Goal: Information Seeking & Learning: Find specific fact

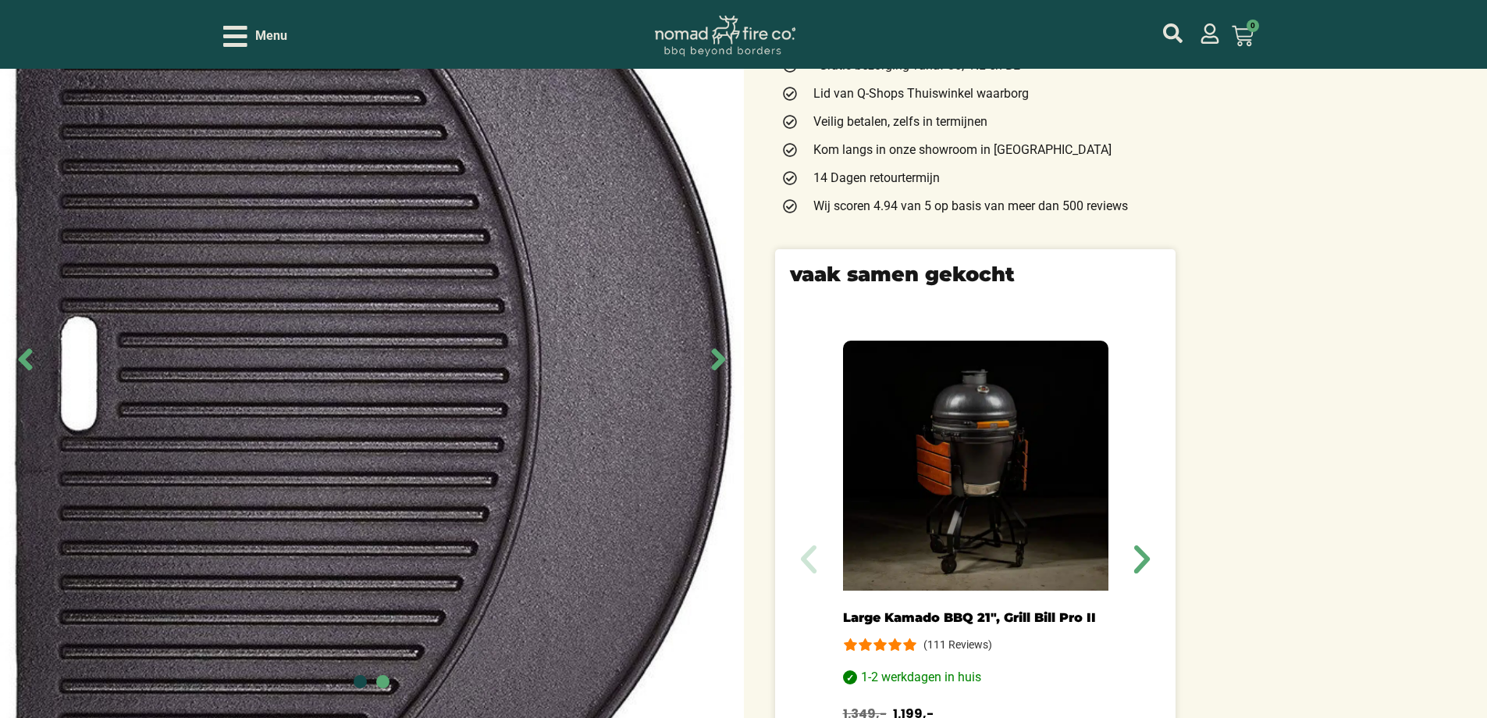
scroll to position [625, 0]
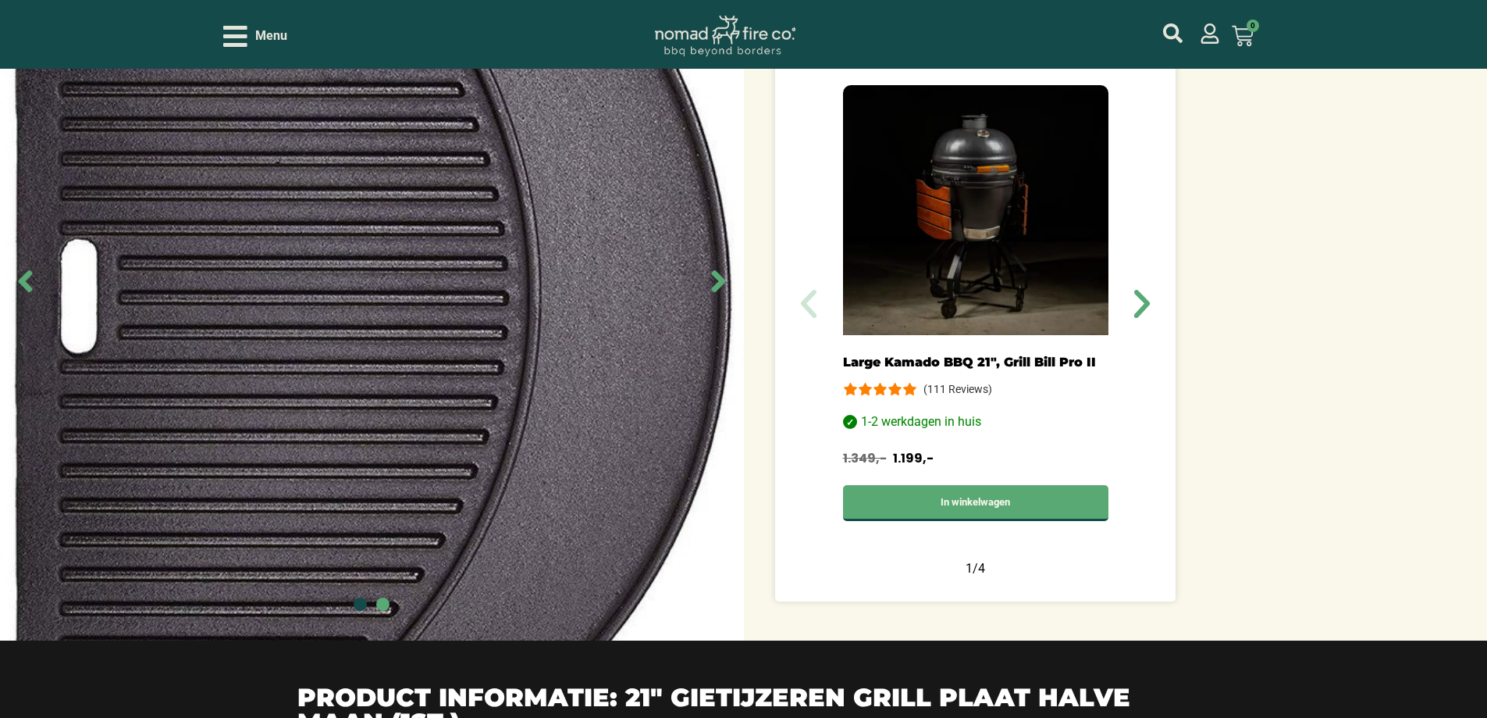
click at [725, 288] on icon "Next slide" at bounding box center [718, 281] width 35 height 35
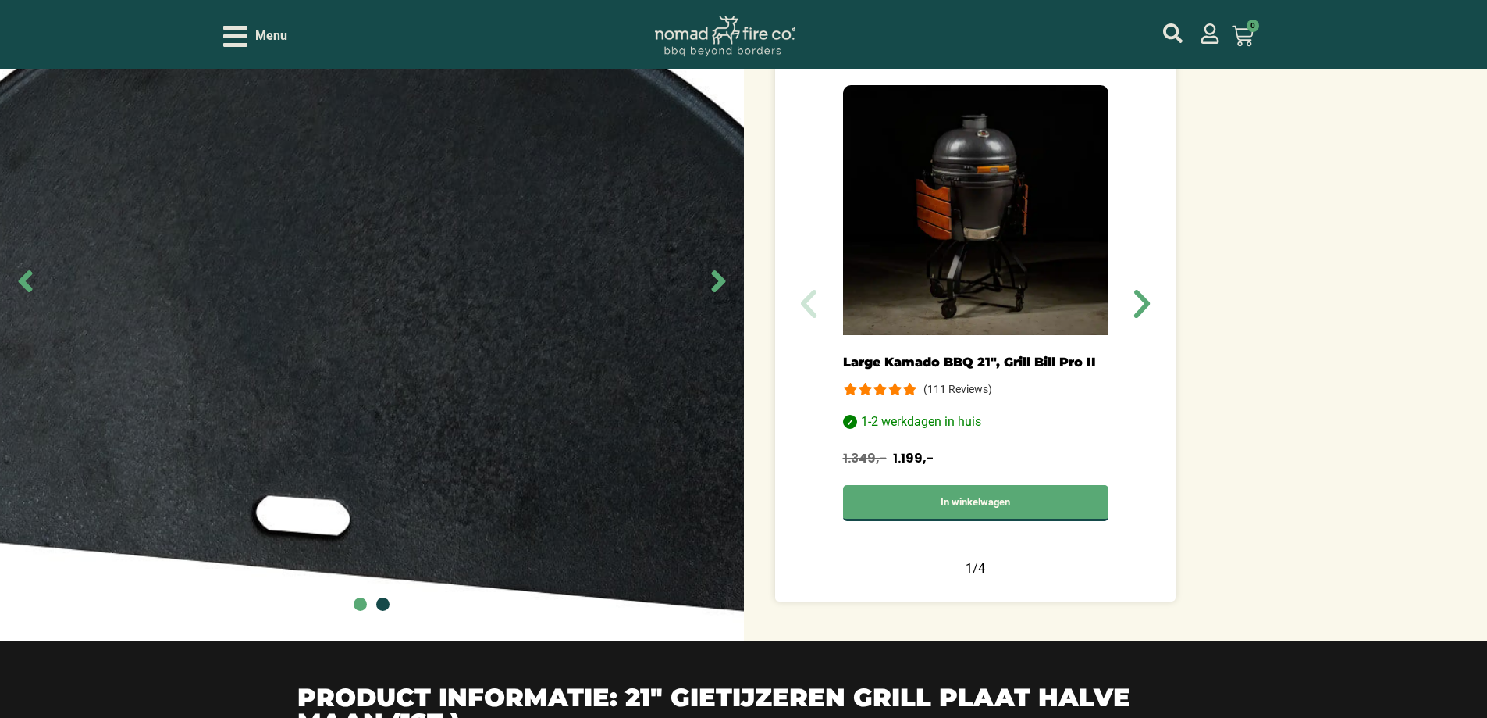
click at [725, 288] on icon "Next slide" at bounding box center [718, 281] width 35 height 35
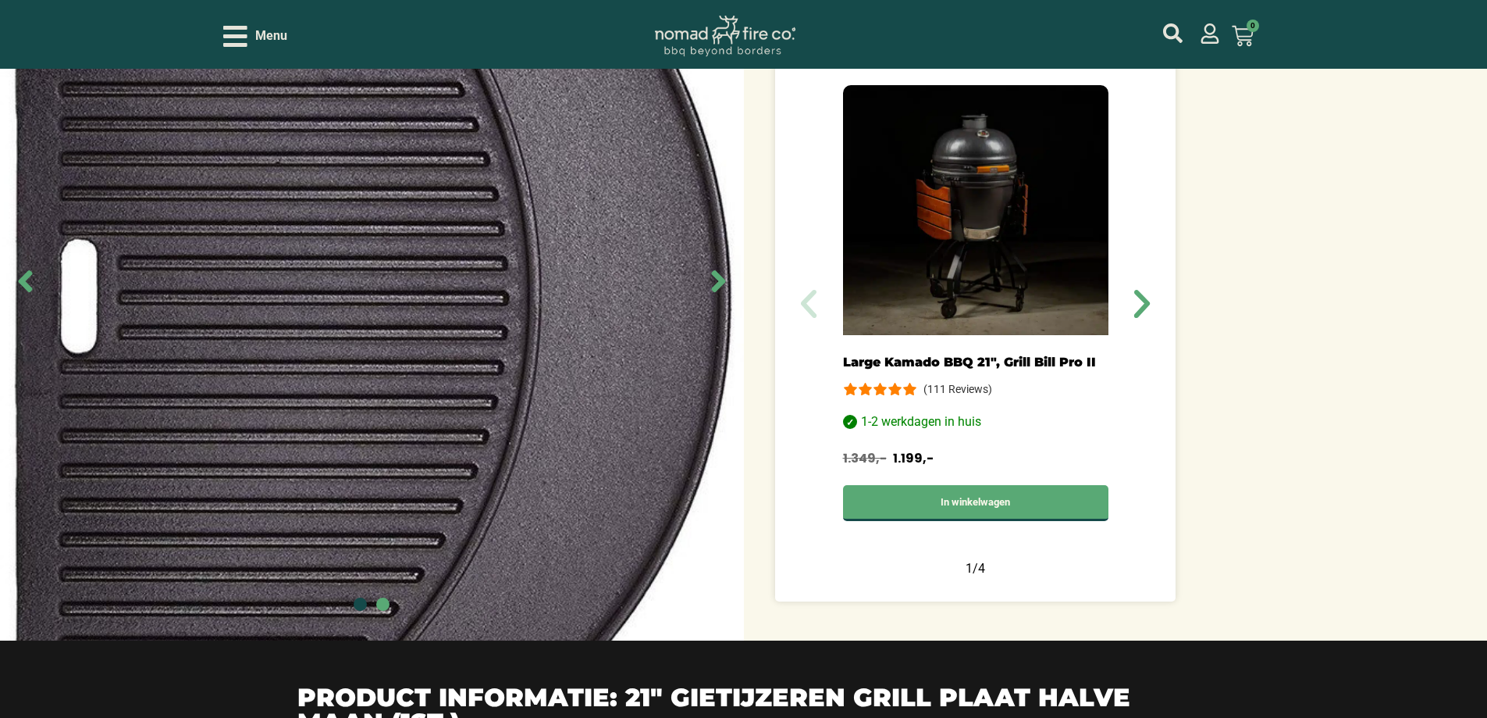
click at [725, 288] on icon "Next slide" at bounding box center [718, 281] width 35 height 35
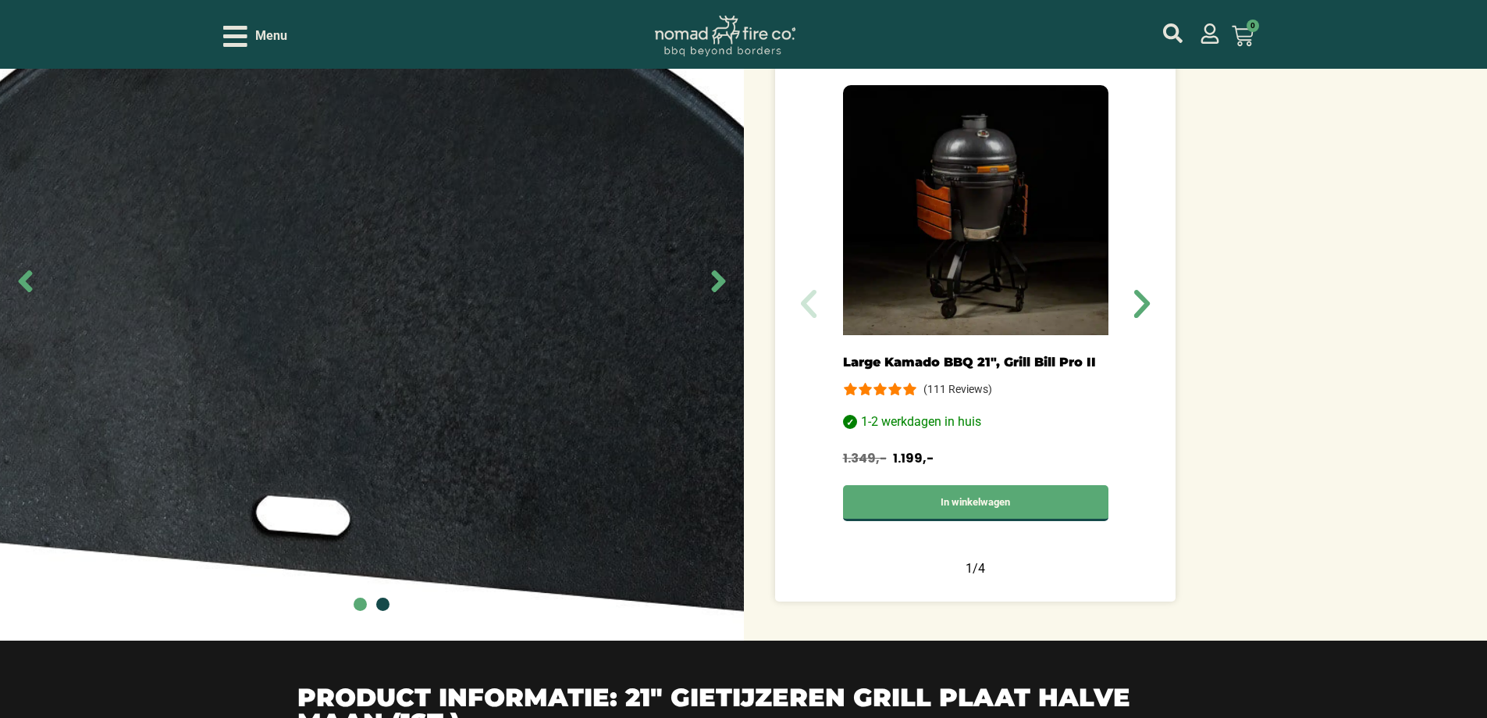
click at [725, 288] on icon "Next slide" at bounding box center [718, 281] width 35 height 35
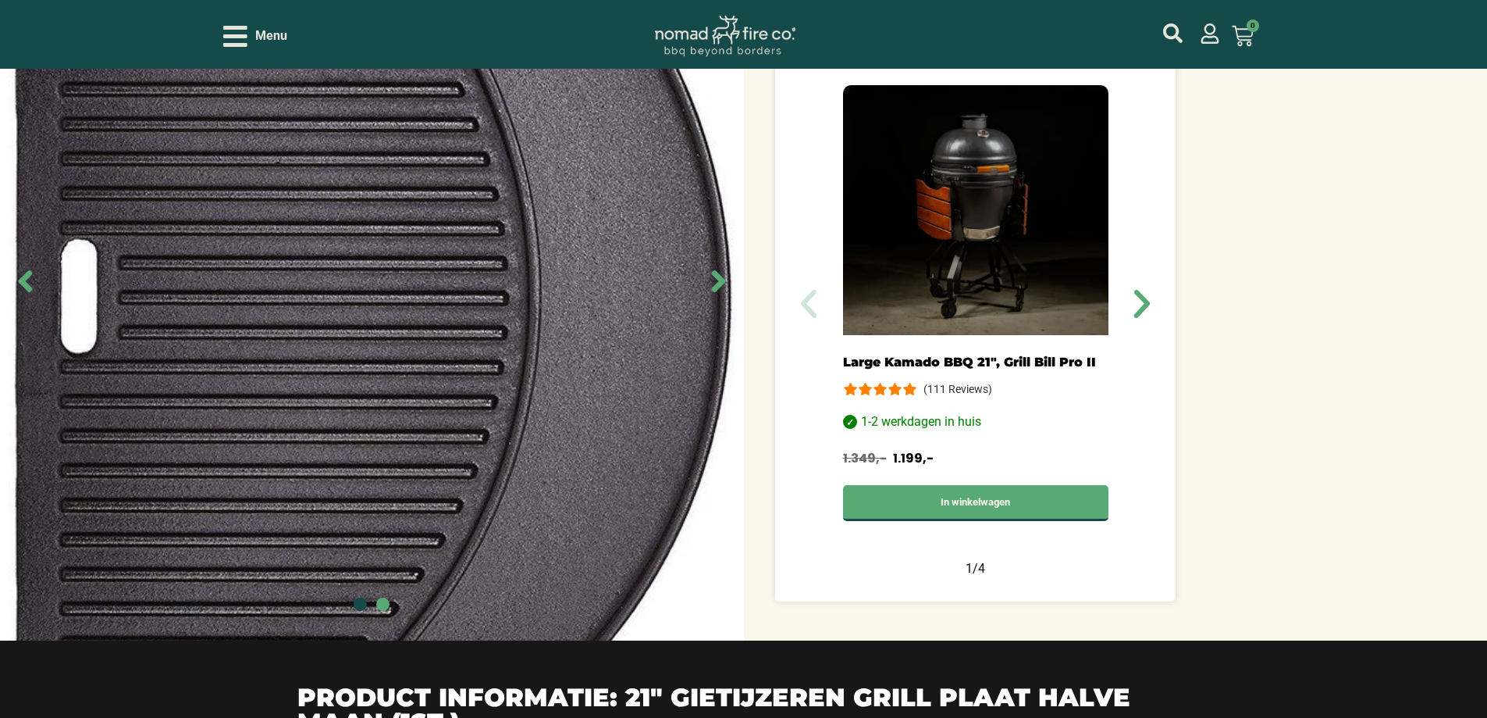
click at [725, 288] on icon "Next slide" at bounding box center [718, 281] width 35 height 35
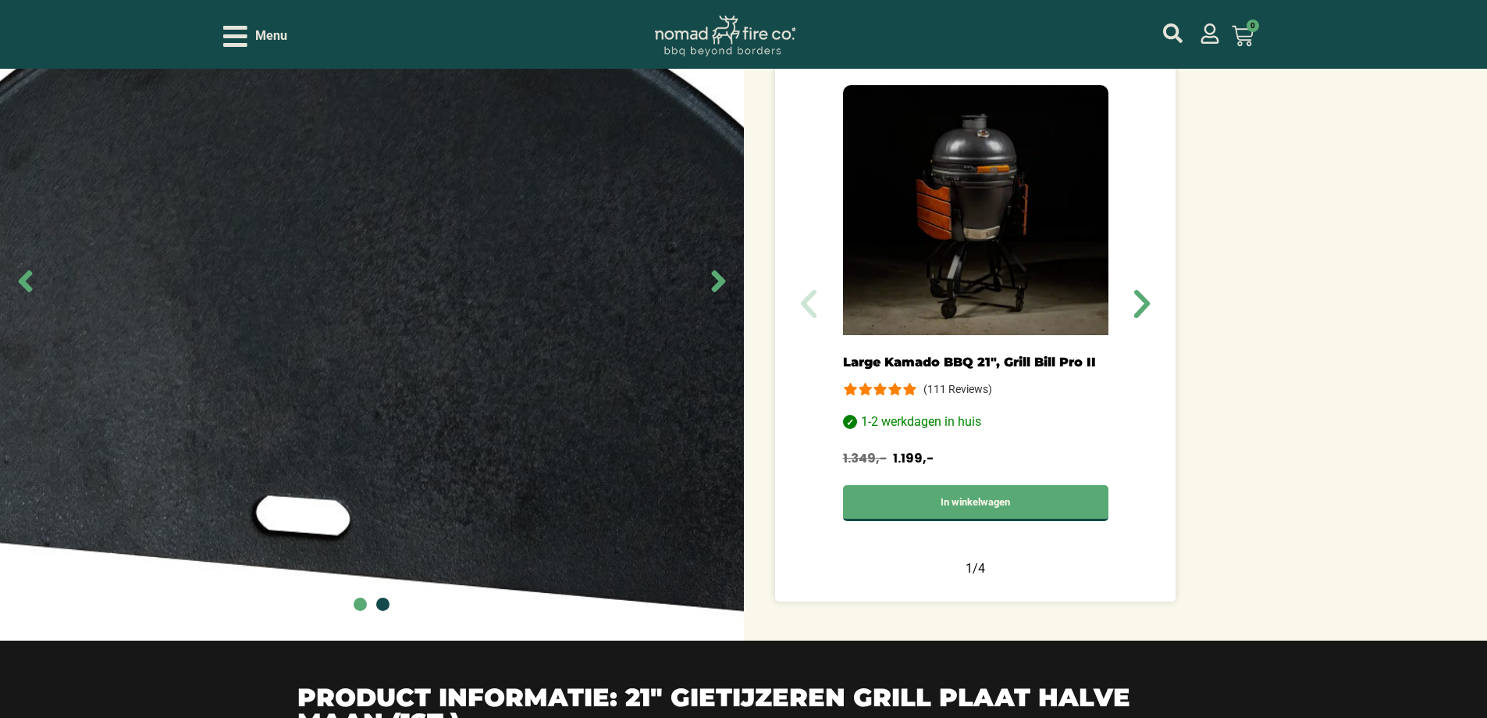
click at [725, 288] on icon "Next slide" at bounding box center [718, 281] width 35 height 35
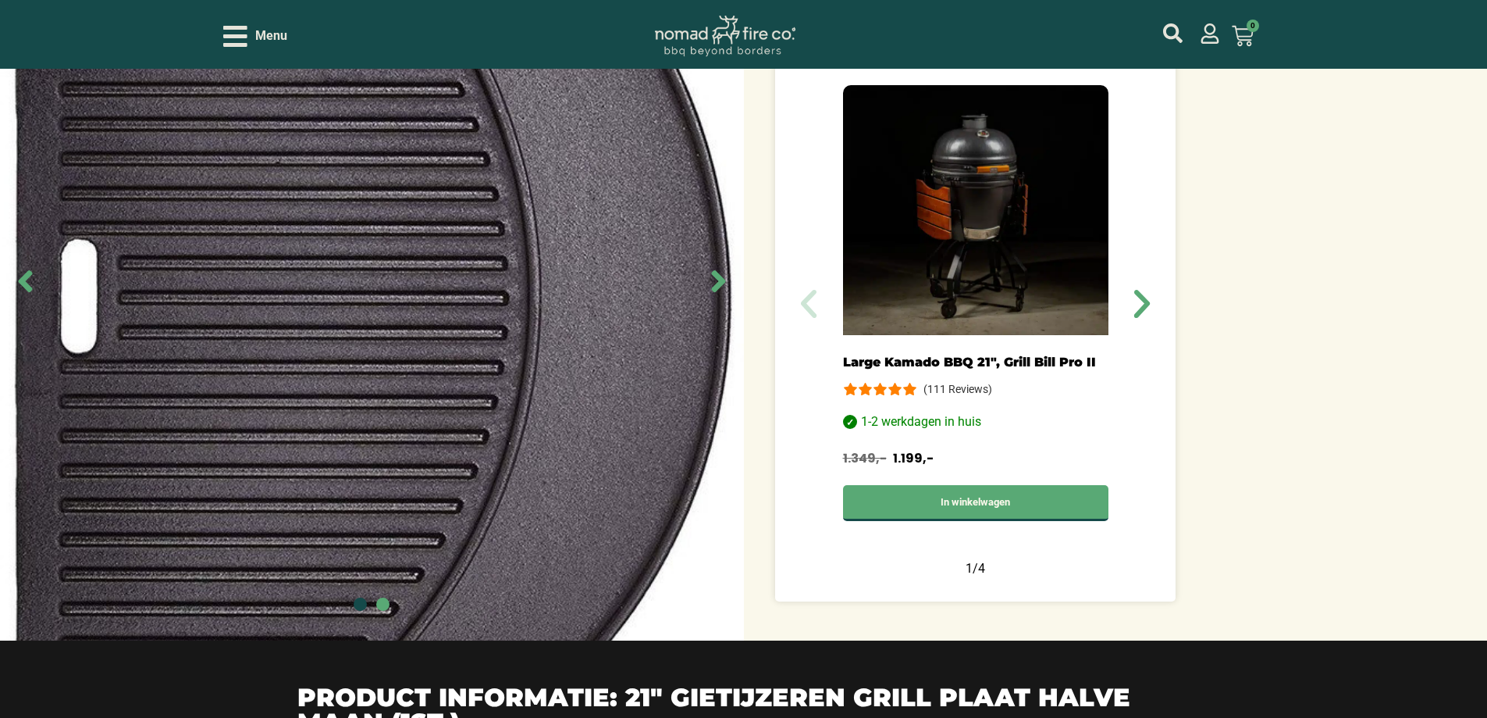
click at [725, 288] on icon "Next slide" at bounding box center [718, 281] width 35 height 35
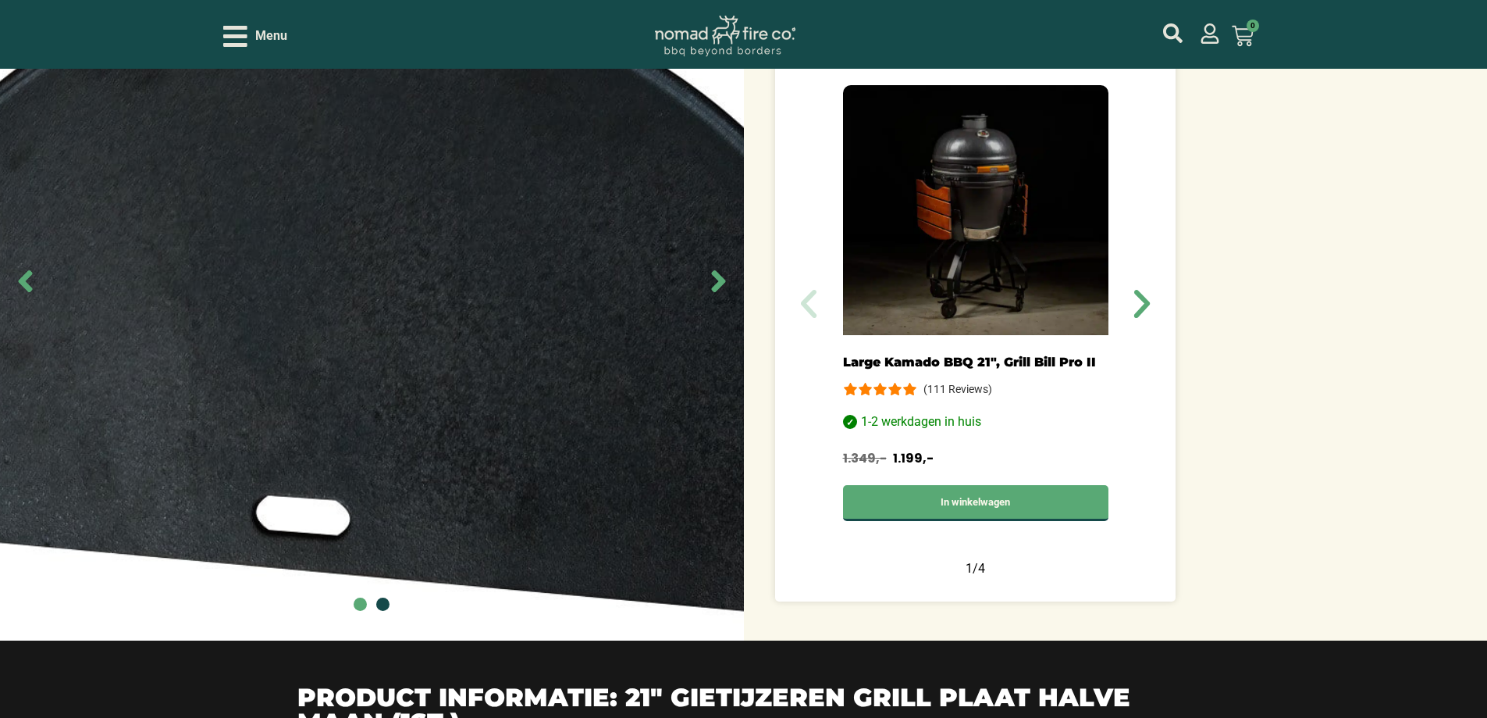
click at [725, 288] on icon "Next slide" at bounding box center [718, 281] width 35 height 35
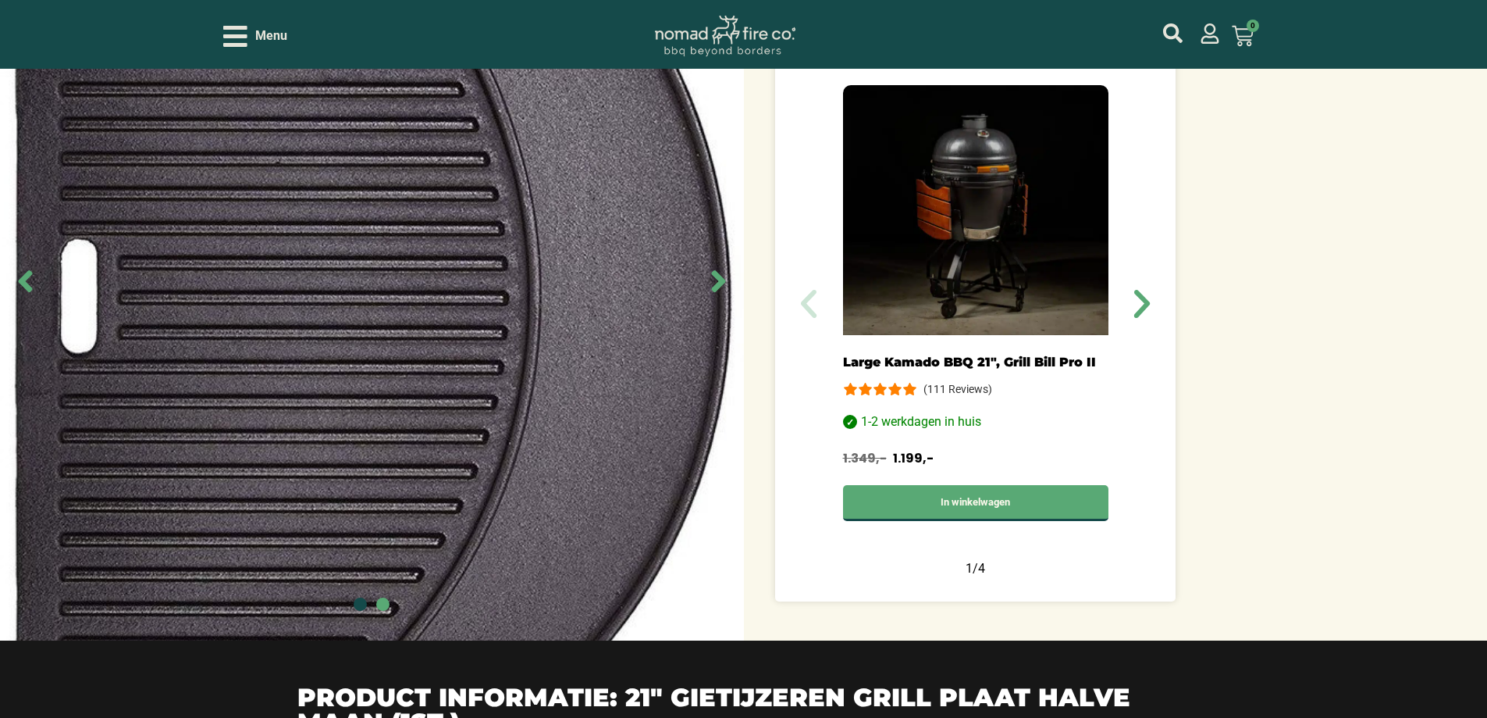
click at [725, 288] on icon "Next slide" at bounding box center [718, 281] width 35 height 35
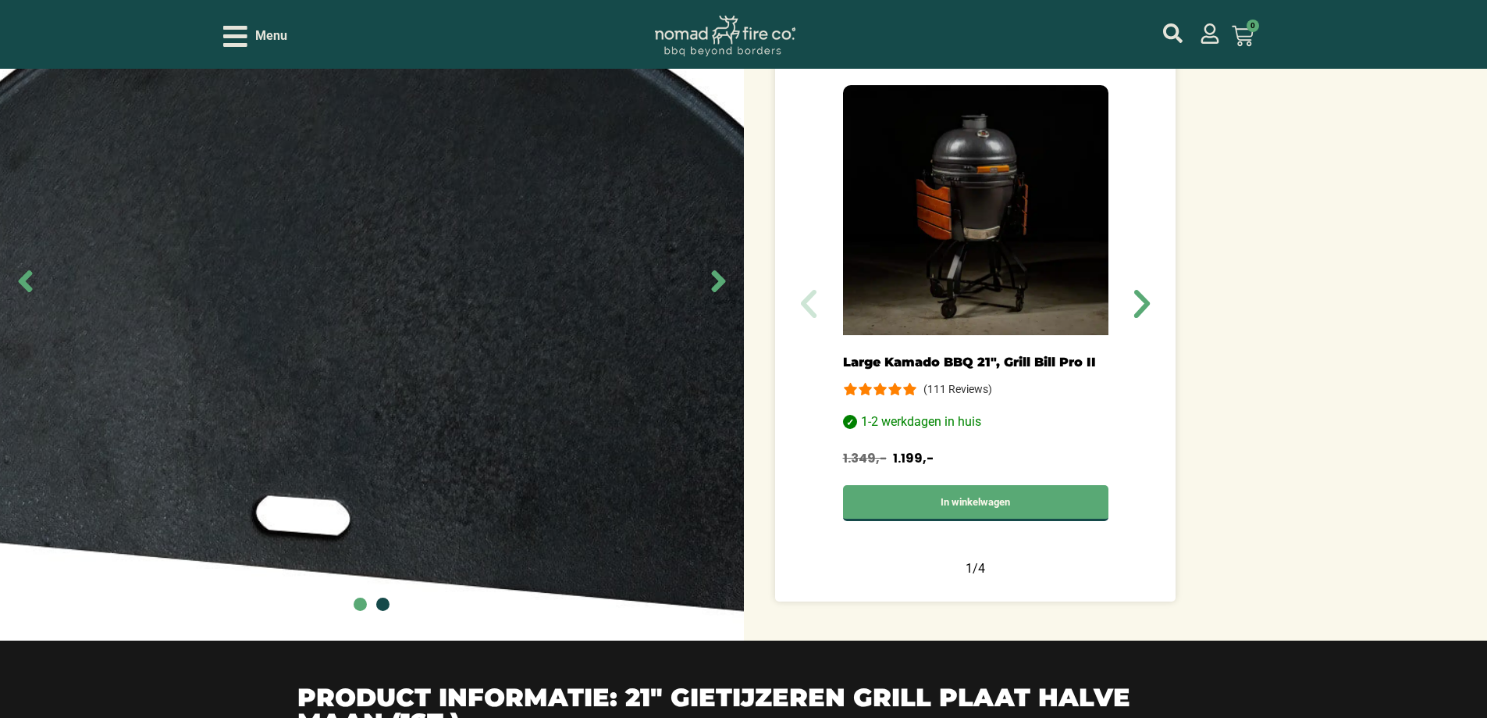
click at [725, 288] on icon "Next slide" at bounding box center [718, 281] width 35 height 35
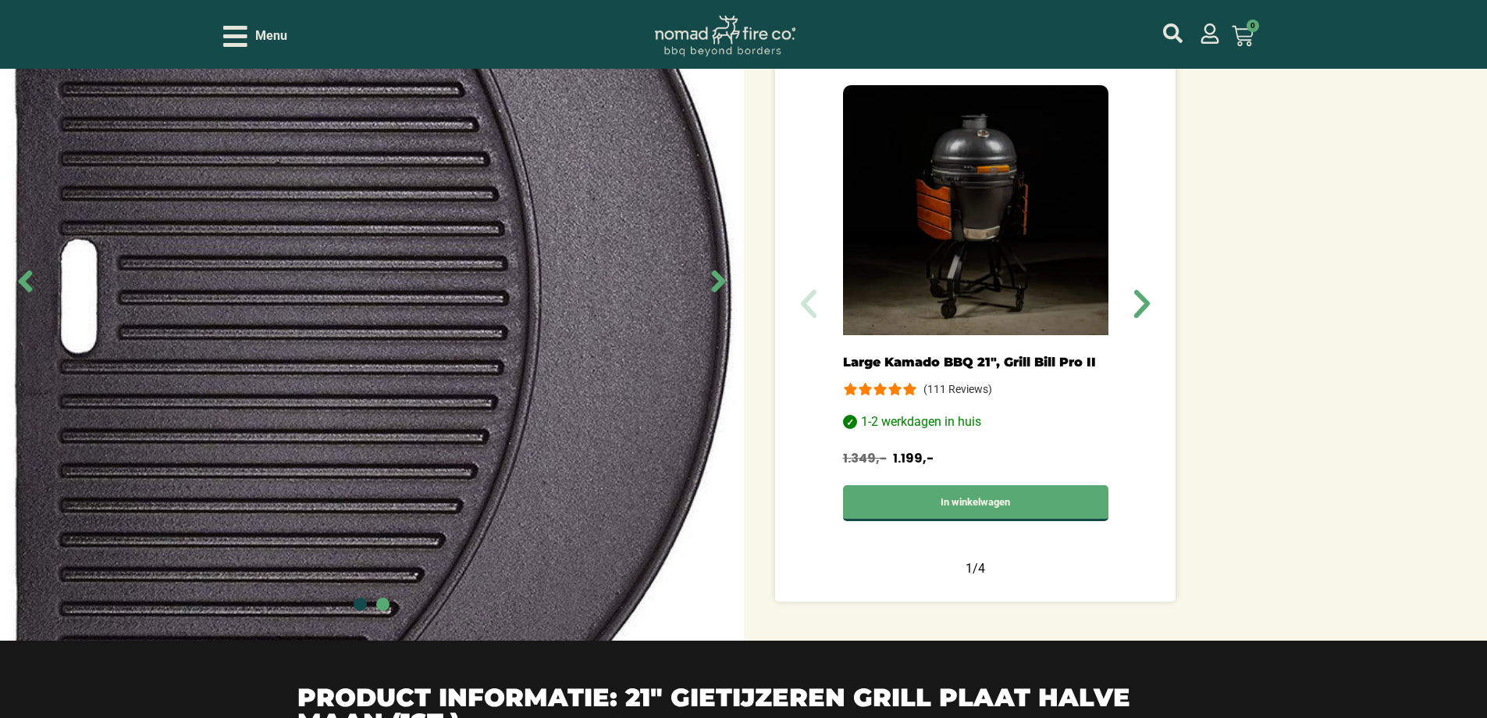
click at [725, 288] on icon "Next slide" at bounding box center [718, 281] width 35 height 35
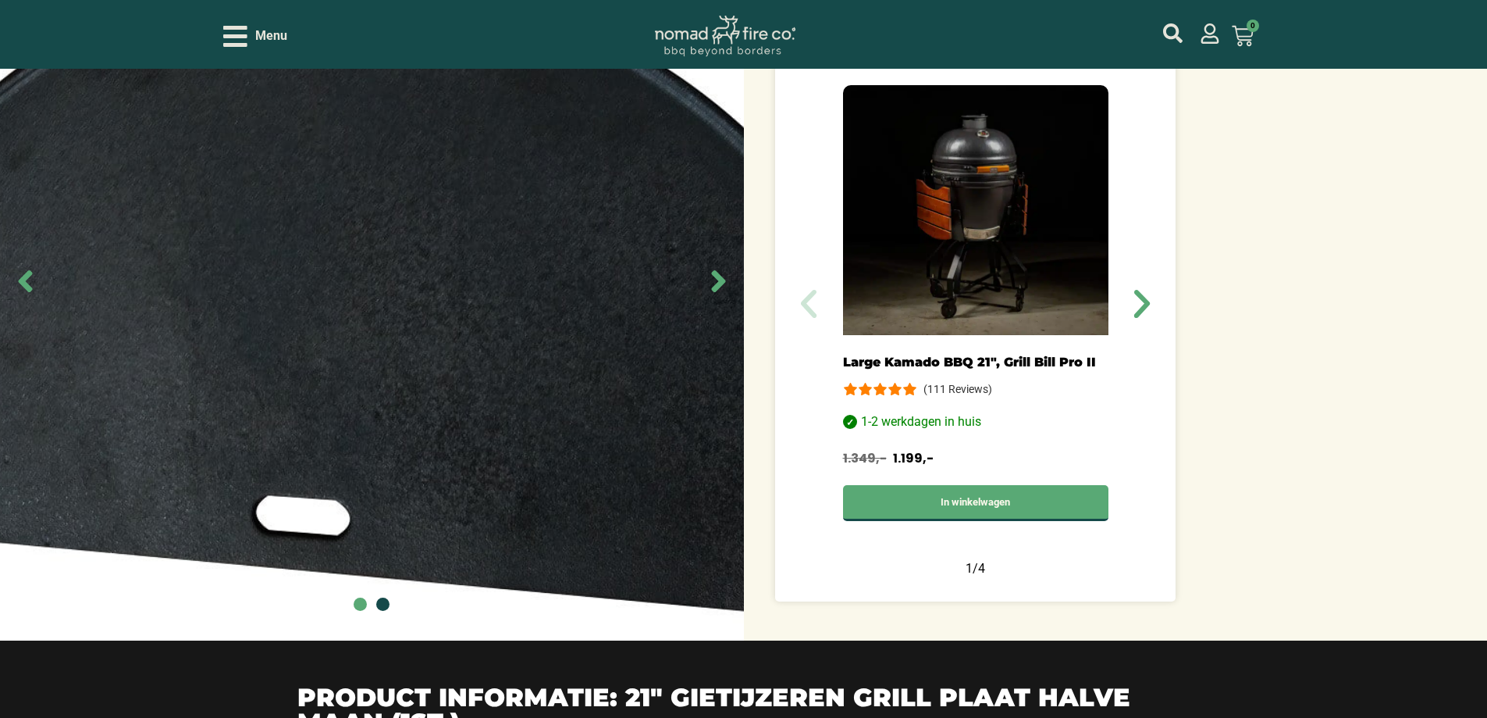
click at [725, 288] on icon "Next slide" at bounding box center [718, 281] width 35 height 35
click at [816, 317] on icon "Vorige slide" at bounding box center [808, 303] width 37 height 37
click at [814, 314] on icon "Vorige slide" at bounding box center [809, 304] width 16 height 28
click at [1141, 304] on icon "Volgende slide" at bounding box center [1142, 303] width 37 height 37
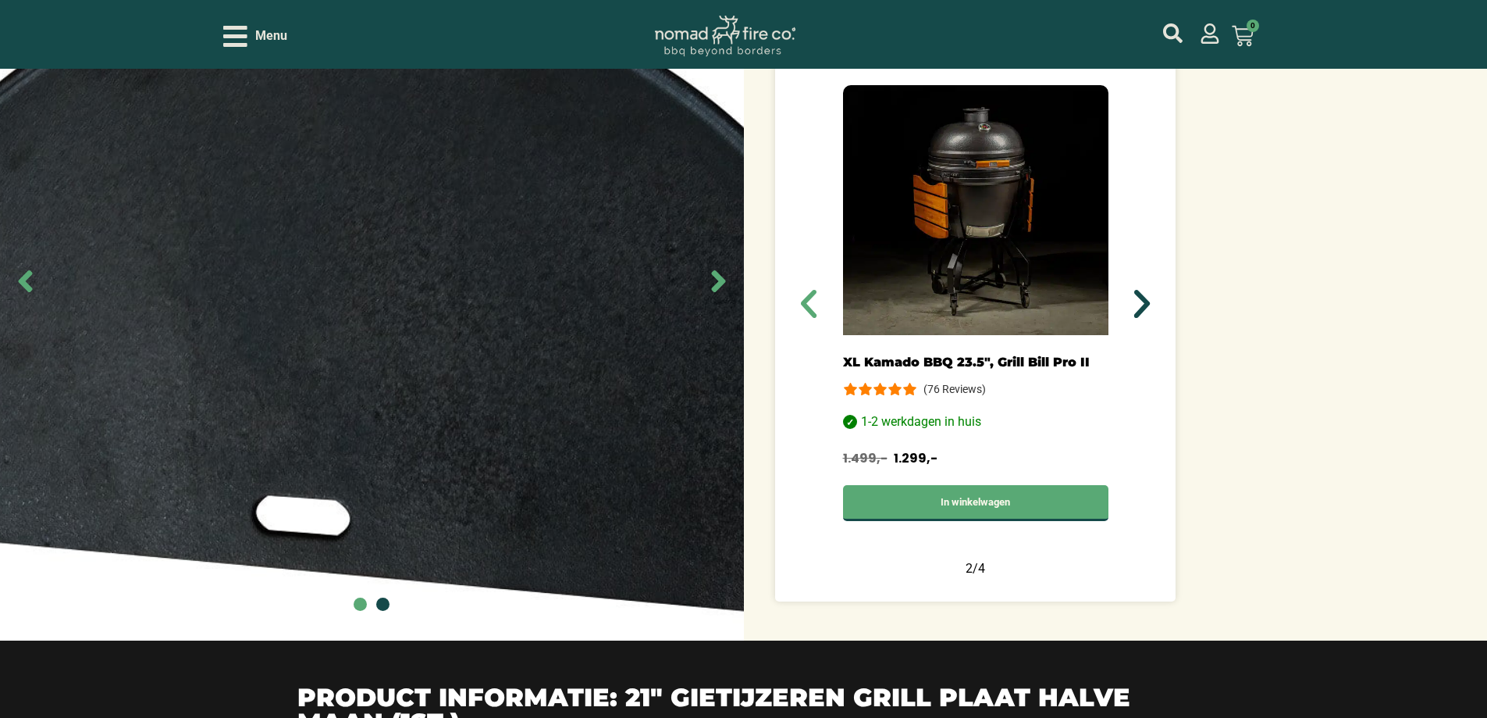
click at [1141, 304] on icon "Volgende slide" at bounding box center [1142, 303] width 37 height 37
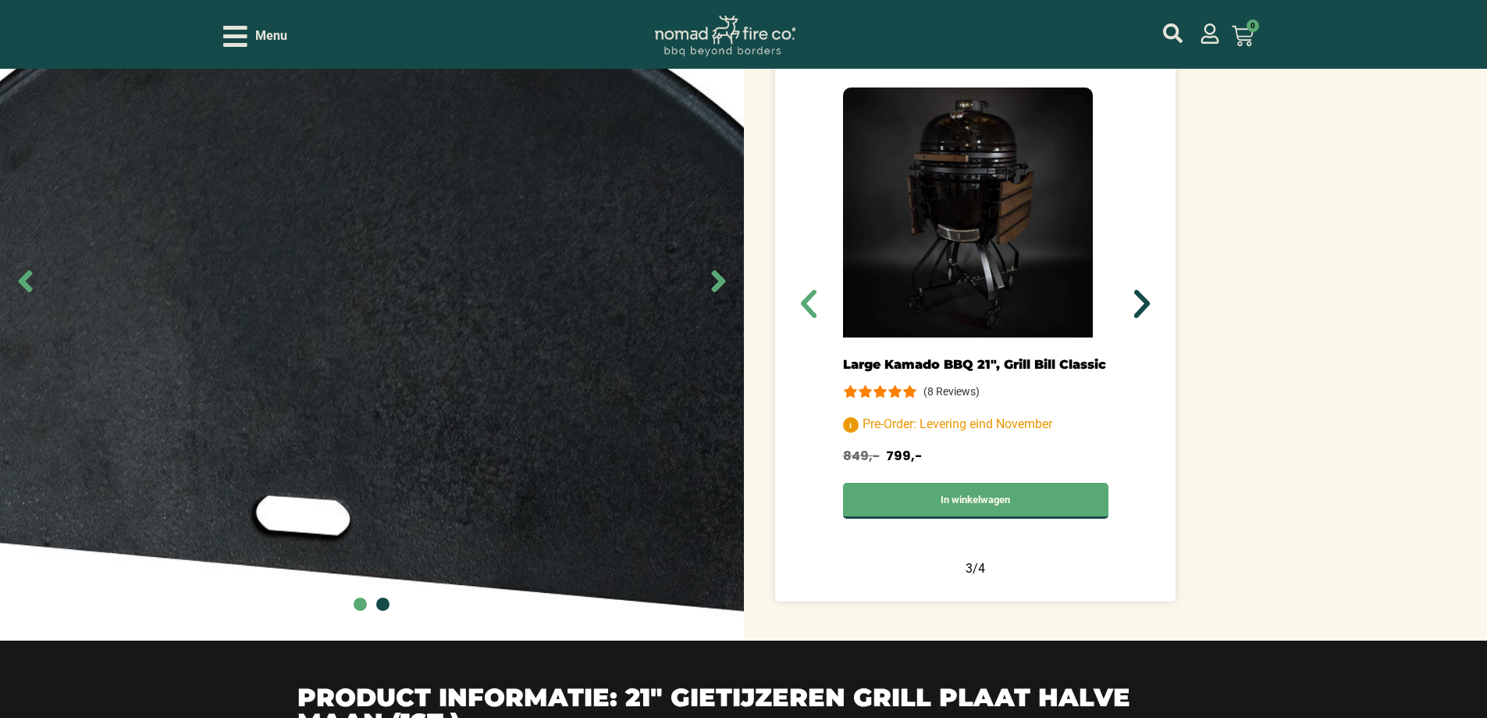
click at [1141, 304] on icon "Volgende slide" at bounding box center [1142, 303] width 37 height 37
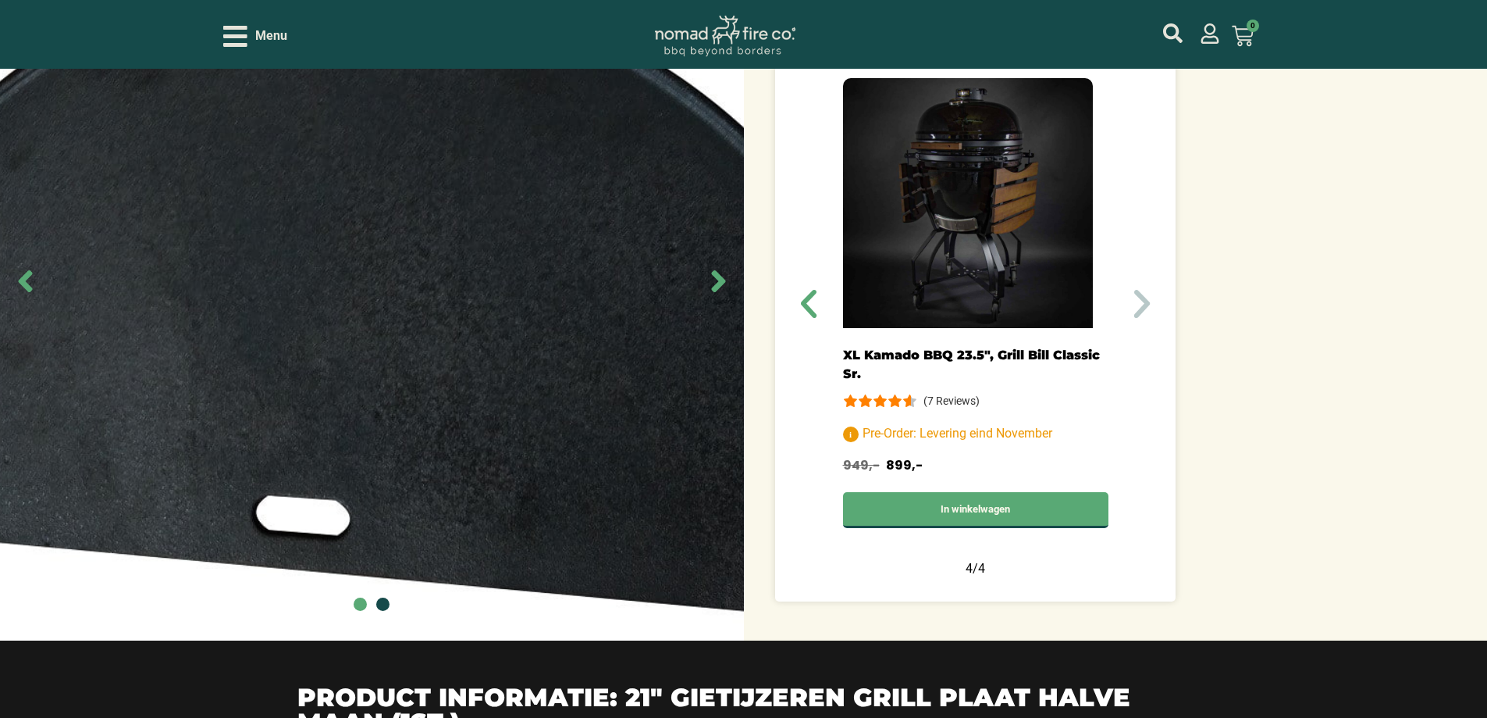
click at [1141, 304] on icon "Volgende slide" at bounding box center [1142, 303] width 37 height 37
click at [803, 307] on icon "Vorige slide" at bounding box center [808, 303] width 37 height 37
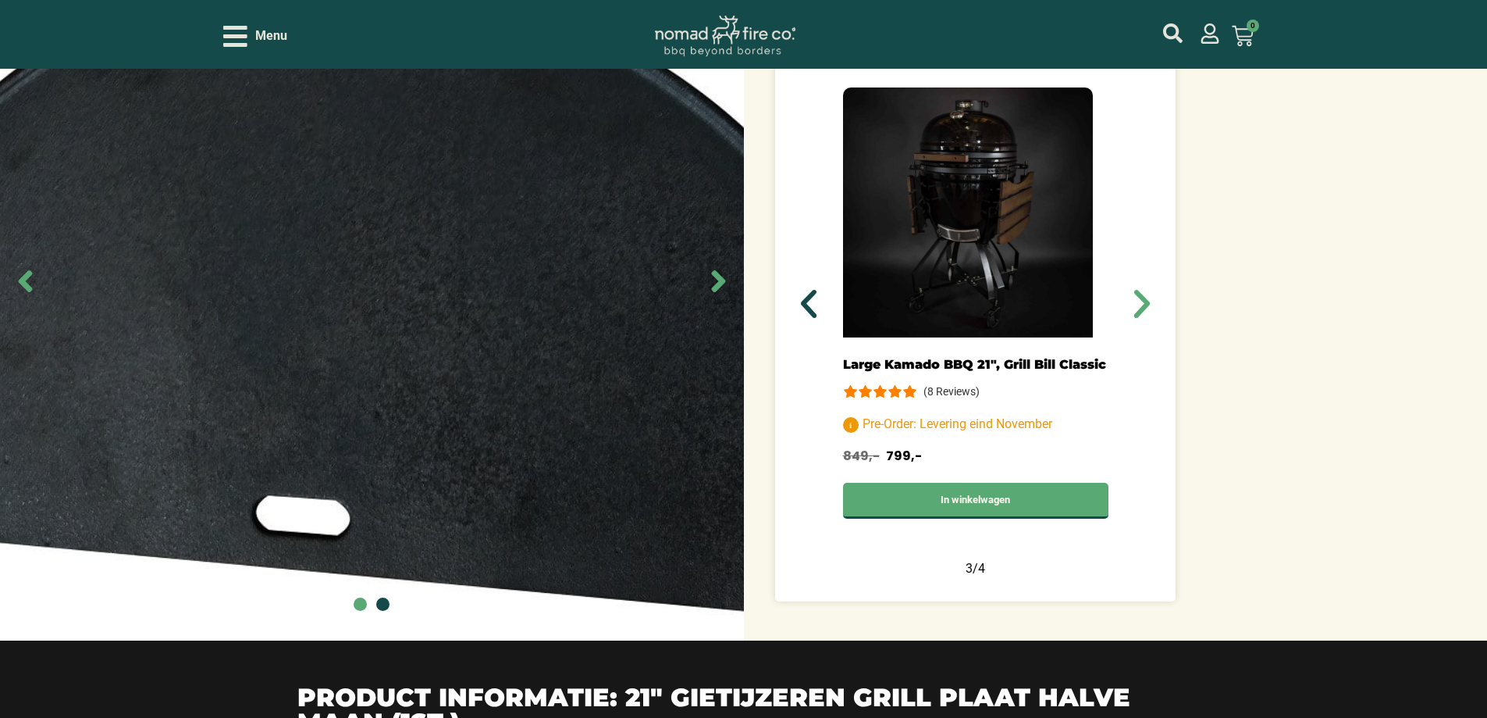
click at [803, 307] on icon "Vorige slide" at bounding box center [808, 303] width 37 height 37
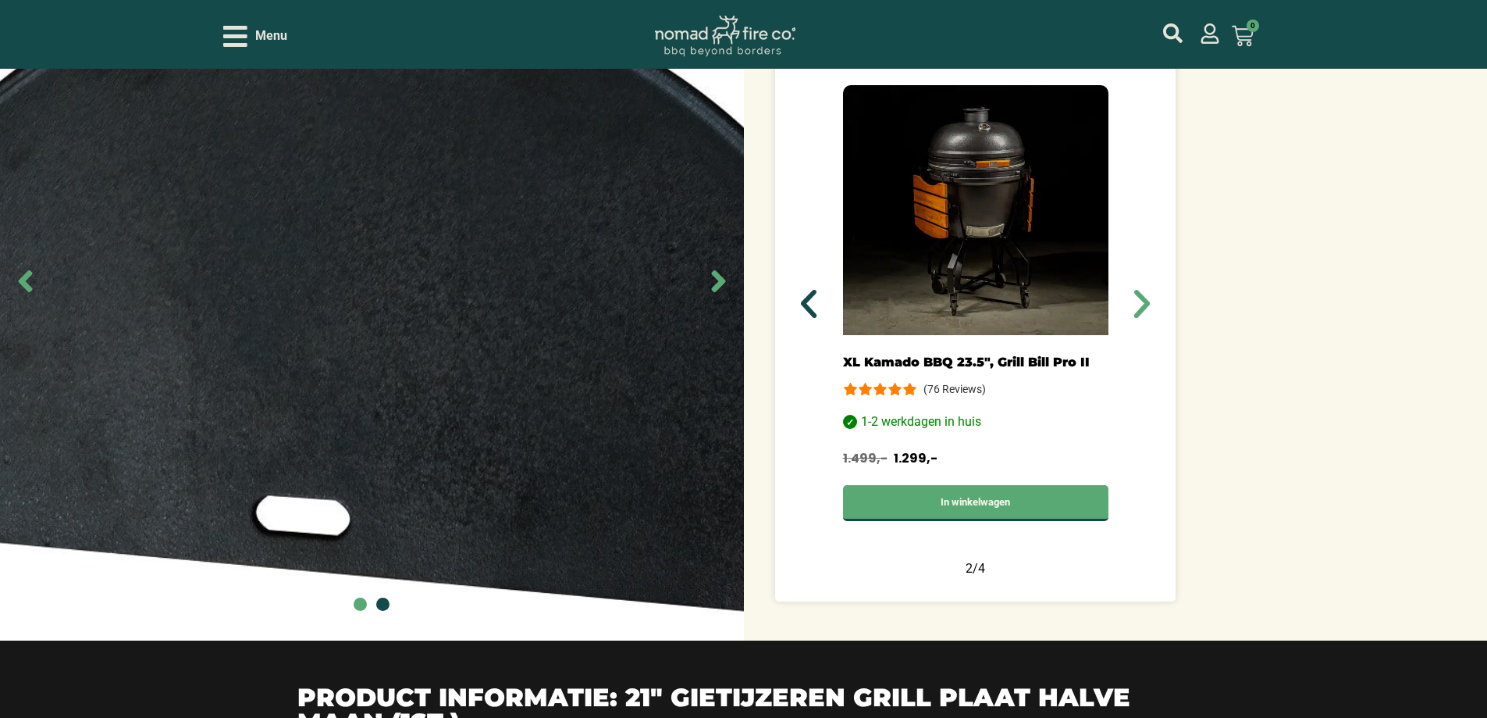
click at [803, 307] on icon "Vorige slide" at bounding box center [808, 303] width 37 height 37
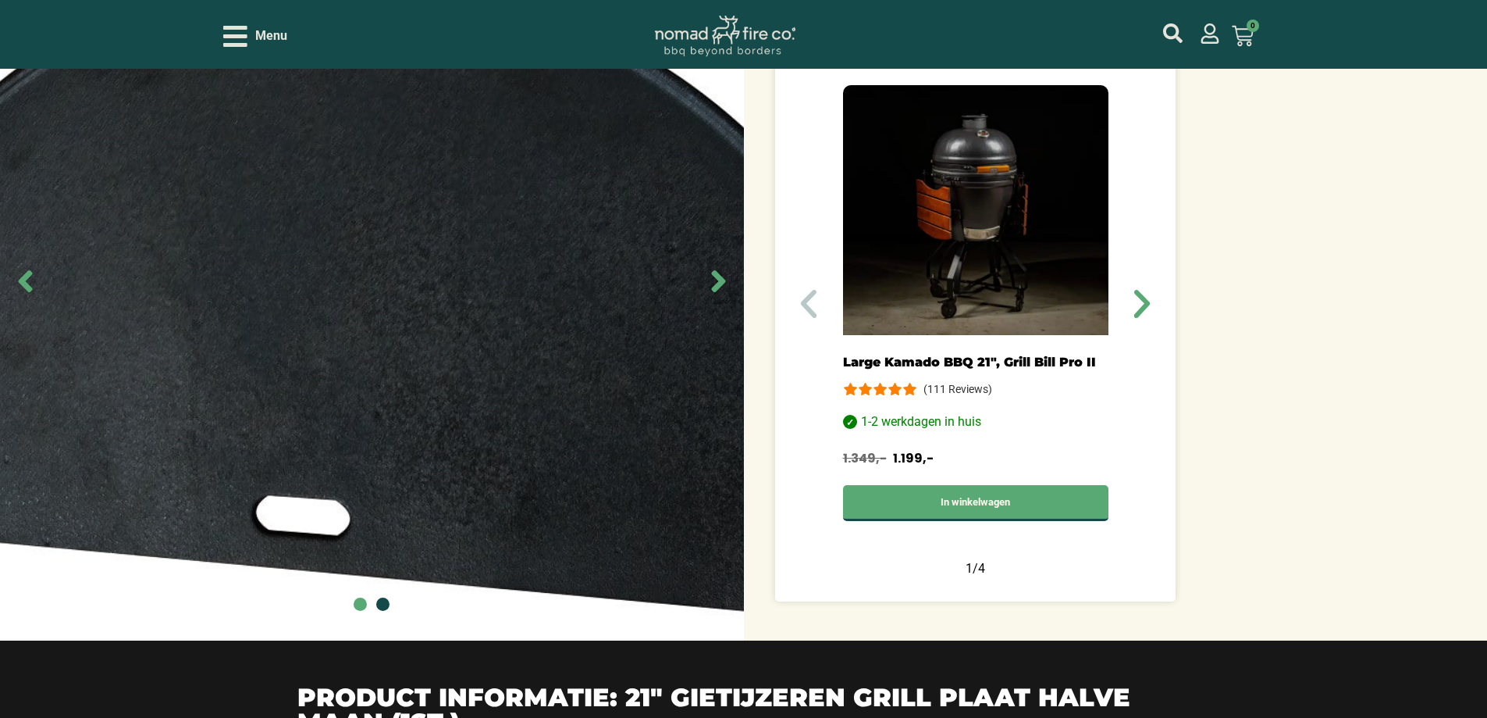
click at [803, 307] on icon "Vorige slide" at bounding box center [808, 303] width 37 height 37
click at [803, 310] on icon "Vorige slide" at bounding box center [808, 303] width 37 height 37
click at [1147, 305] on icon "Volgende slide" at bounding box center [1142, 304] width 16 height 28
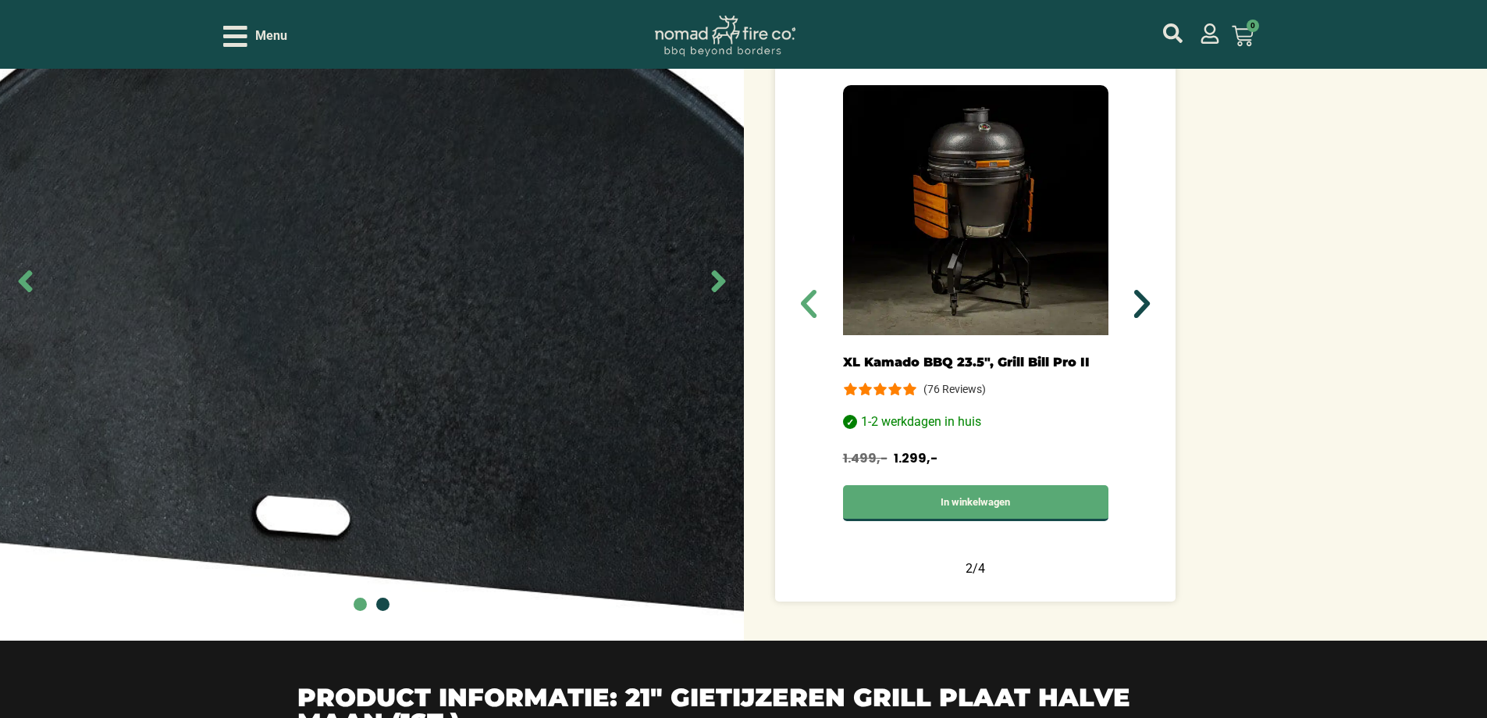
click at [1147, 305] on icon "Volgende slide" at bounding box center [1142, 304] width 16 height 28
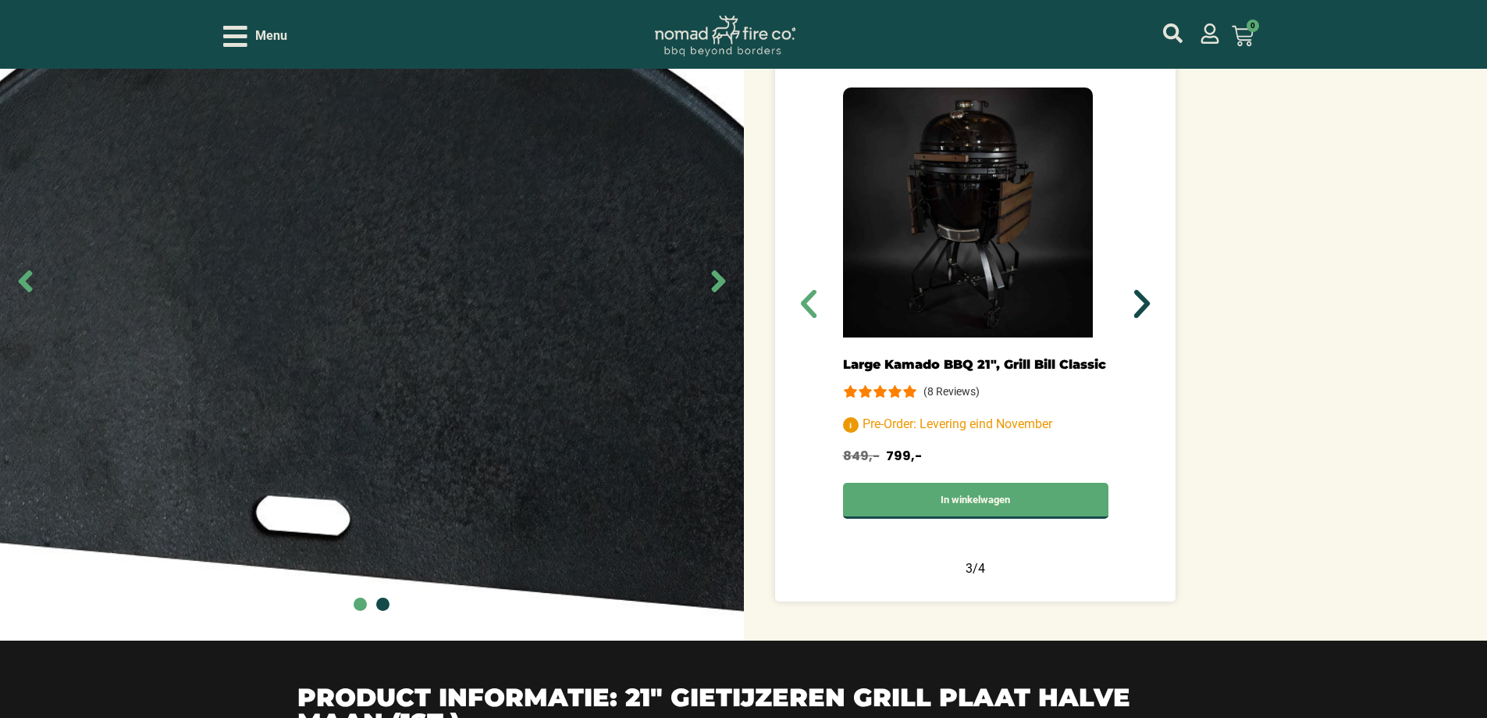
click at [1147, 305] on icon "Volgende slide" at bounding box center [1142, 304] width 16 height 28
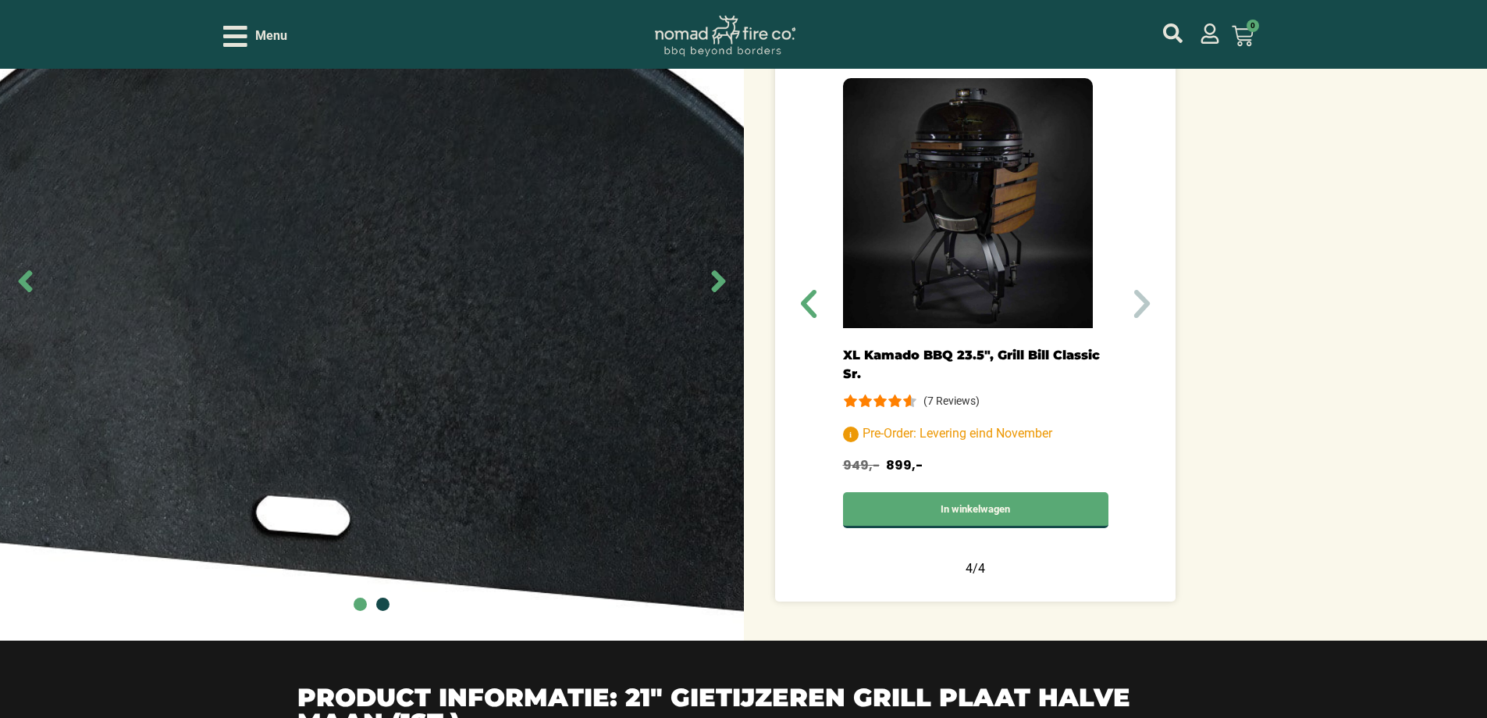
click at [1147, 305] on icon "Volgende slide" at bounding box center [1142, 304] width 16 height 28
click at [1146, 305] on icon "Volgende slide" at bounding box center [1142, 304] width 16 height 28
click at [1140, 305] on icon "Volgende slide" at bounding box center [1142, 303] width 37 height 37
click at [1139, 305] on icon "Volgende slide" at bounding box center [1142, 303] width 37 height 37
click at [814, 307] on icon "Vorige slide" at bounding box center [808, 303] width 37 height 37
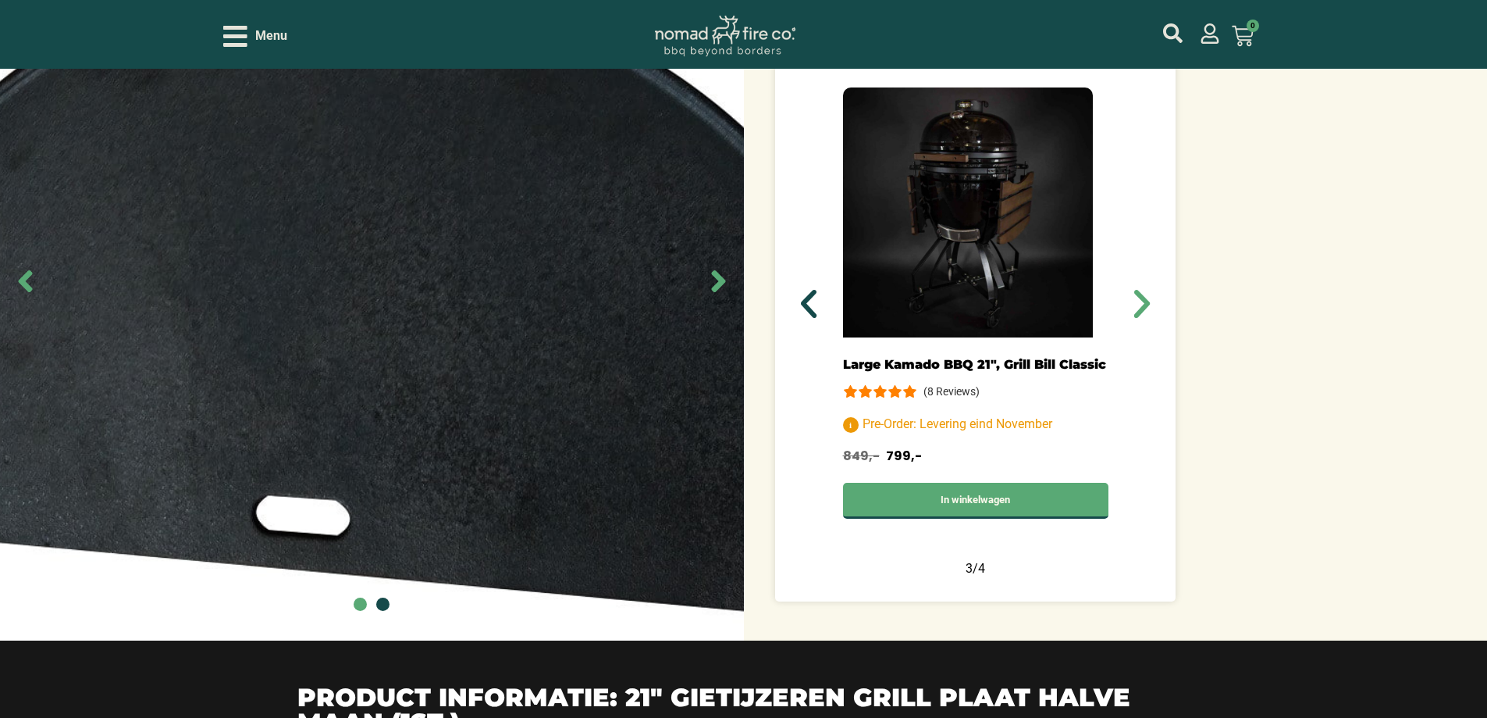
click at [814, 307] on icon "Vorige slide" at bounding box center [808, 303] width 37 height 37
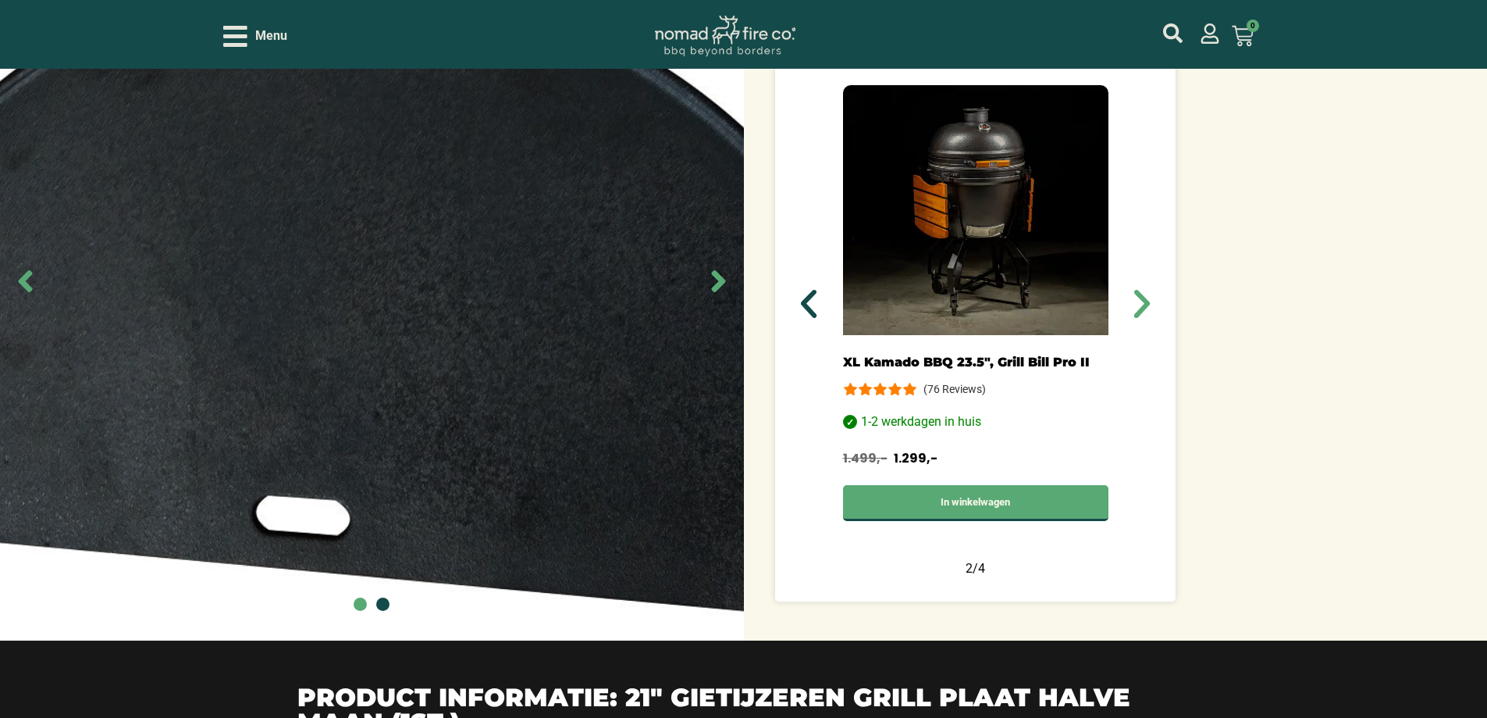
click at [814, 307] on icon "Vorige slide" at bounding box center [808, 303] width 37 height 37
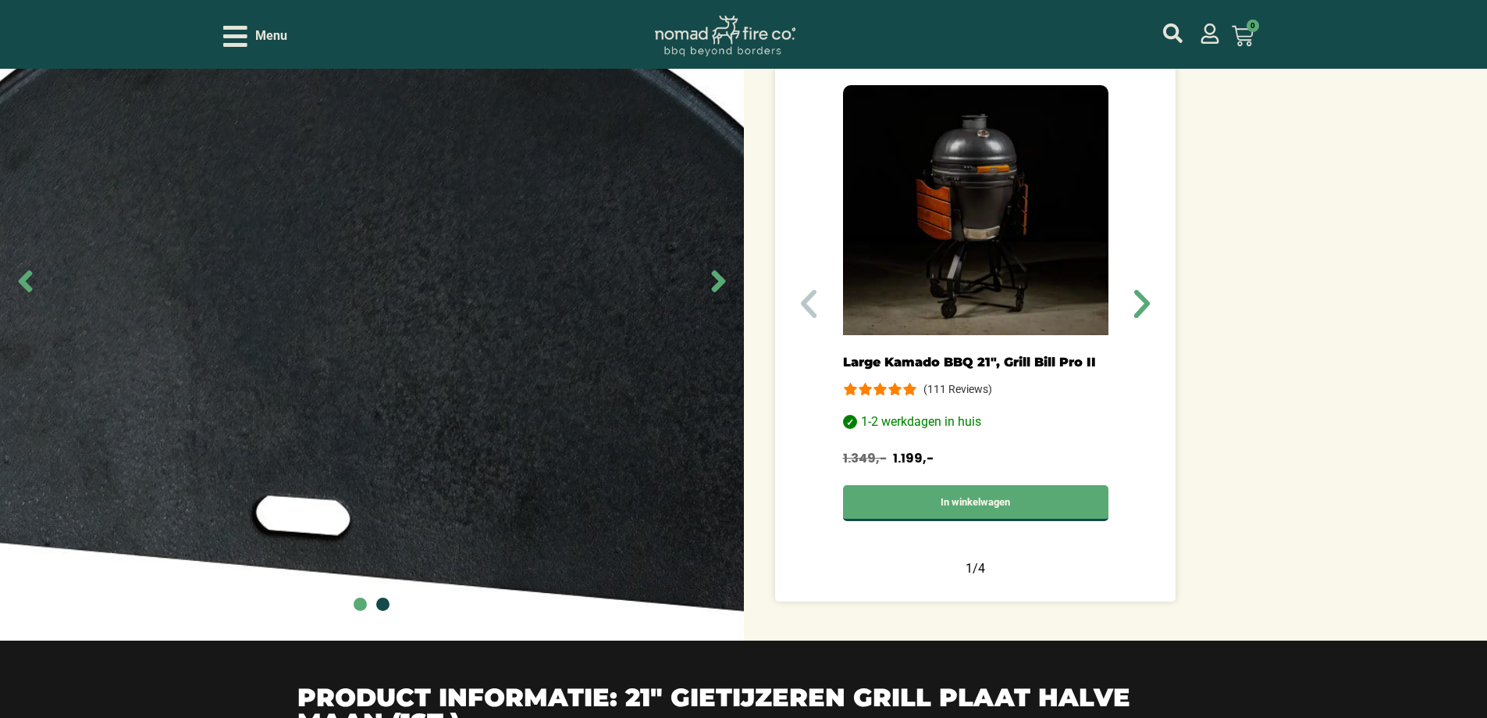
click at [809, 306] on icon "Vorige slide" at bounding box center [809, 304] width 16 height 28
click at [1137, 290] on icon "Volgende slide" at bounding box center [1142, 304] width 16 height 28
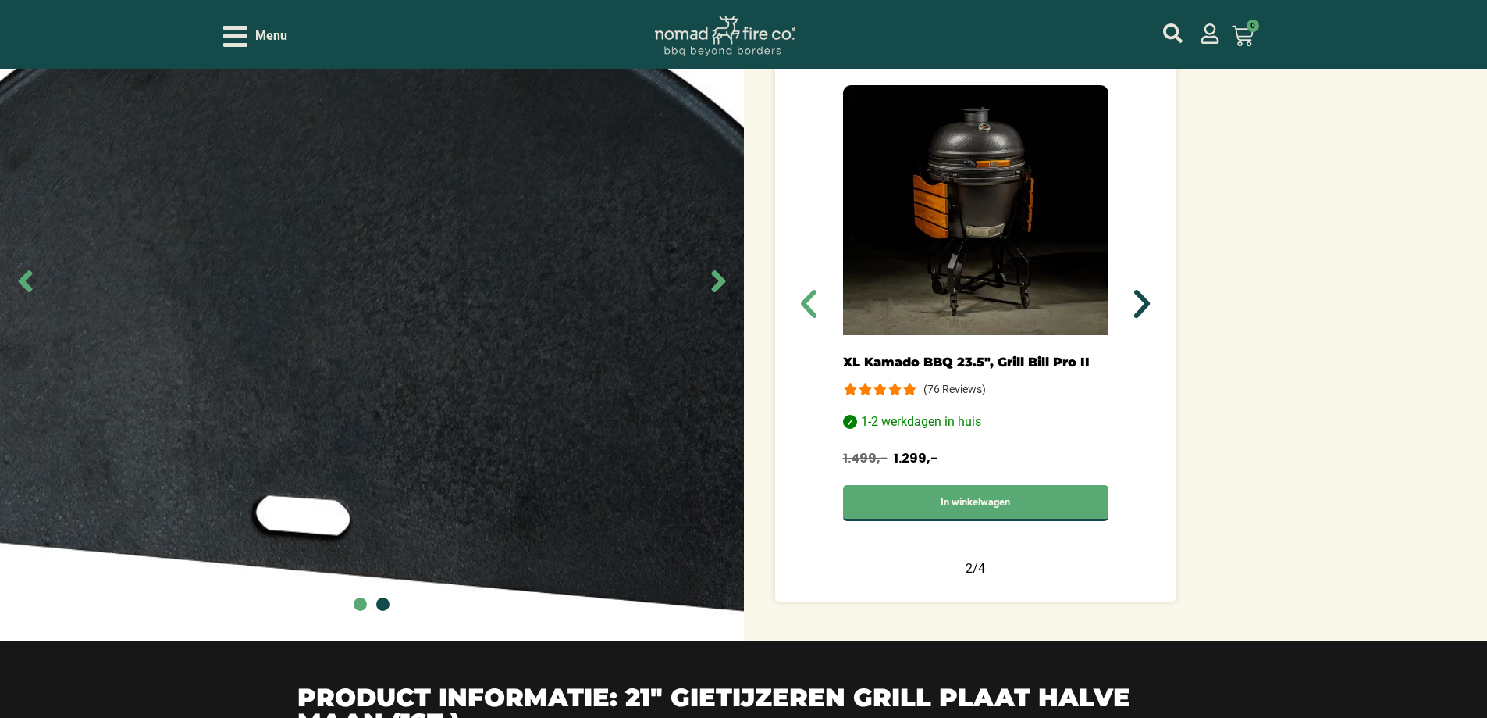
click at [1137, 290] on icon "Volgende slide" at bounding box center [1142, 304] width 16 height 28
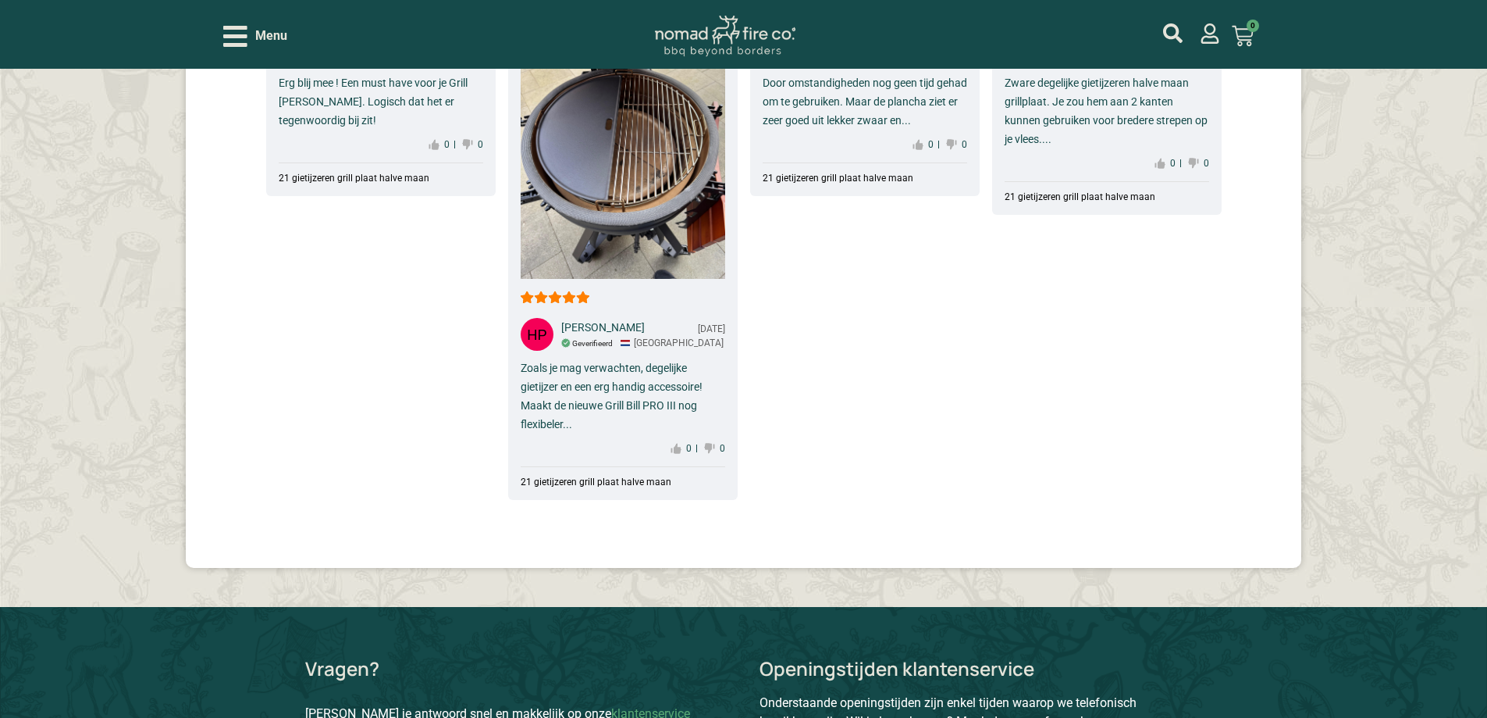
scroll to position [2967, 0]
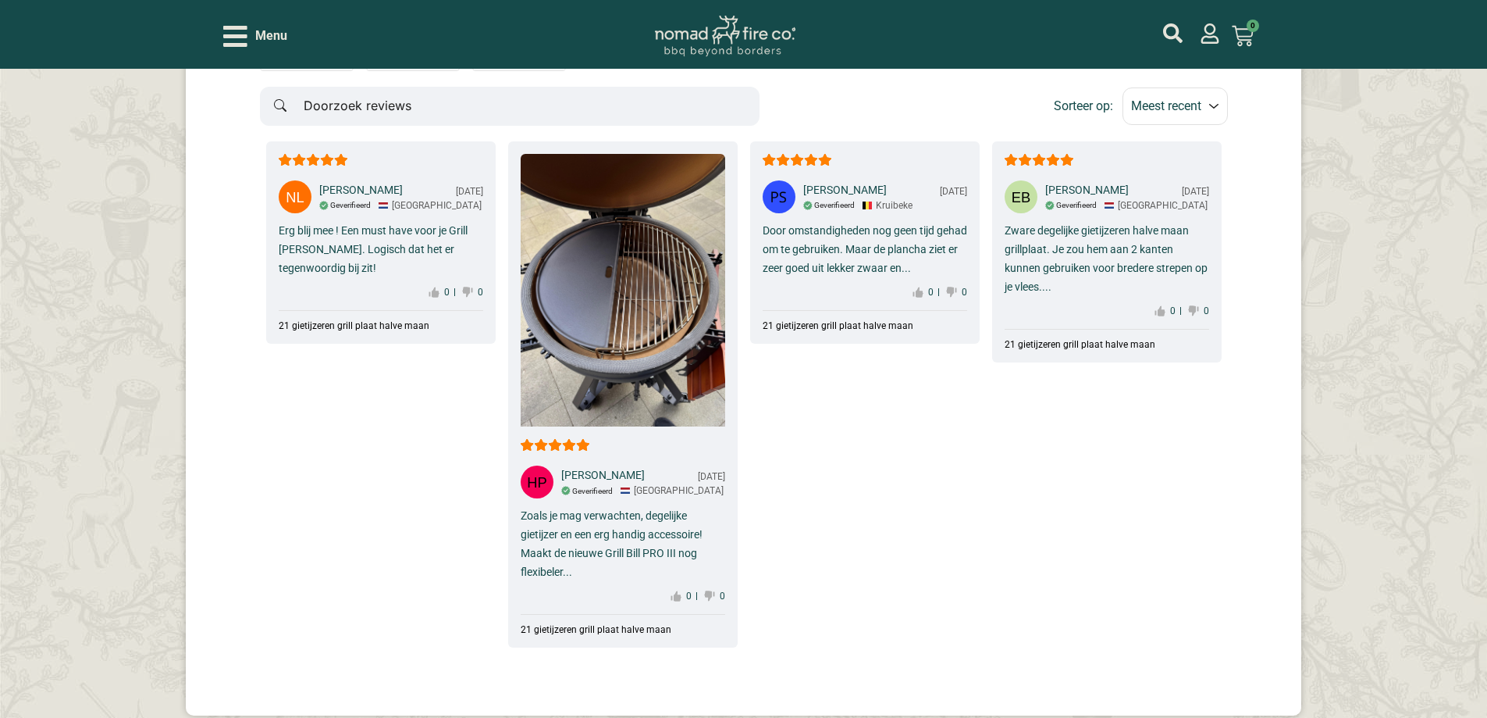
click at [832, 312] on div "[PERSON_NAME] [DATE] Geverifieerd Kruibeke Door omstandigheden nog geen tijd ge…" at bounding box center [865, 242] width 230 height 202
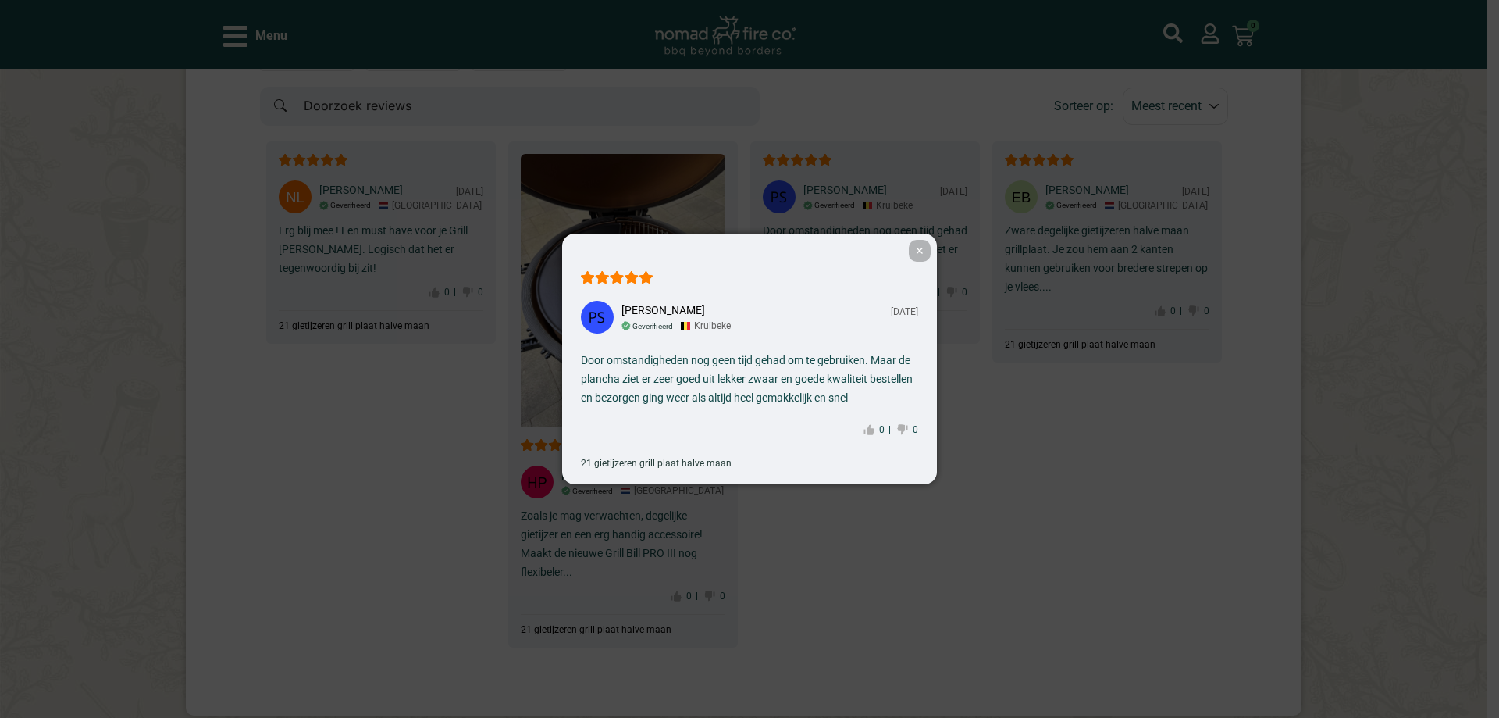
click at [923, 256] on span "✕" at bounding box center [920, 251] width 22 height 22
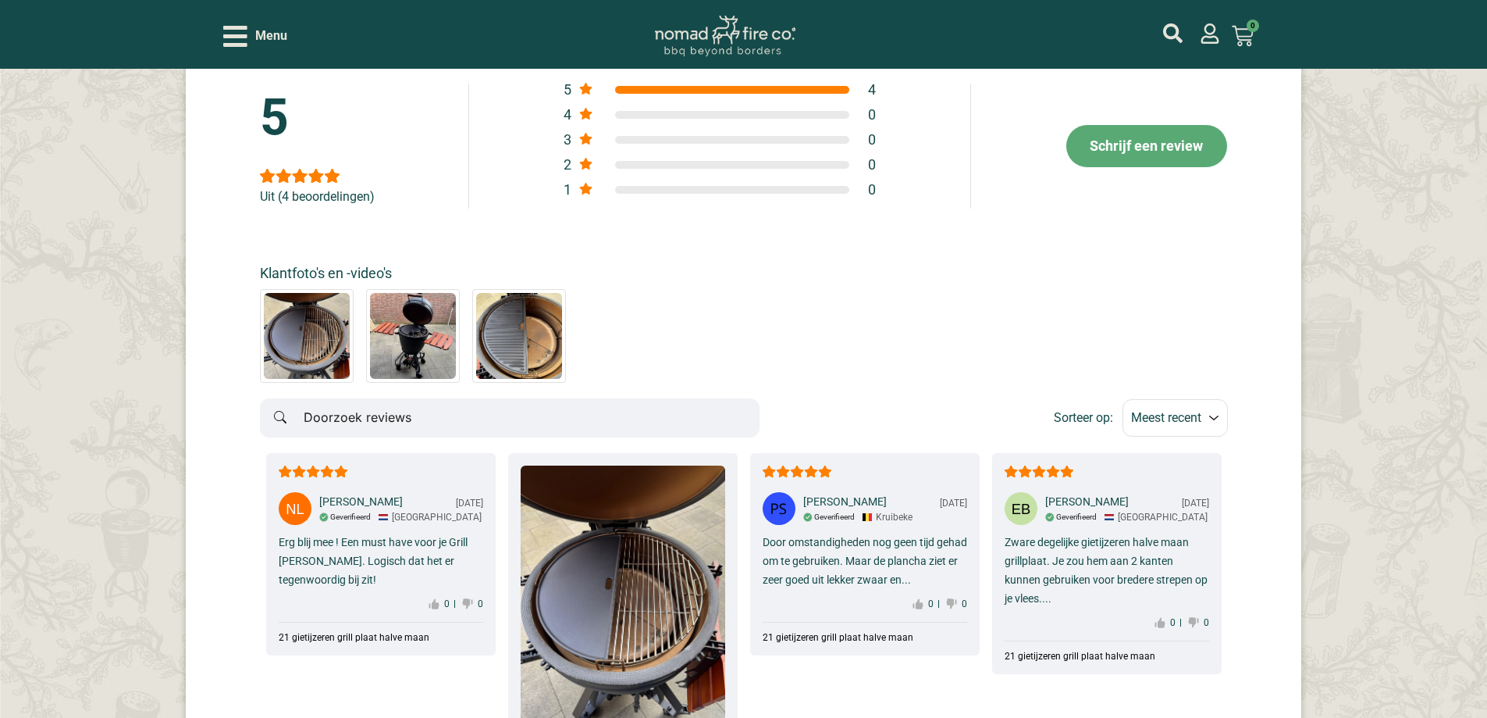
scroll to position [2655, 0]
click at [761, 93] on div at bounding box center [732, 91] width 234 height 8
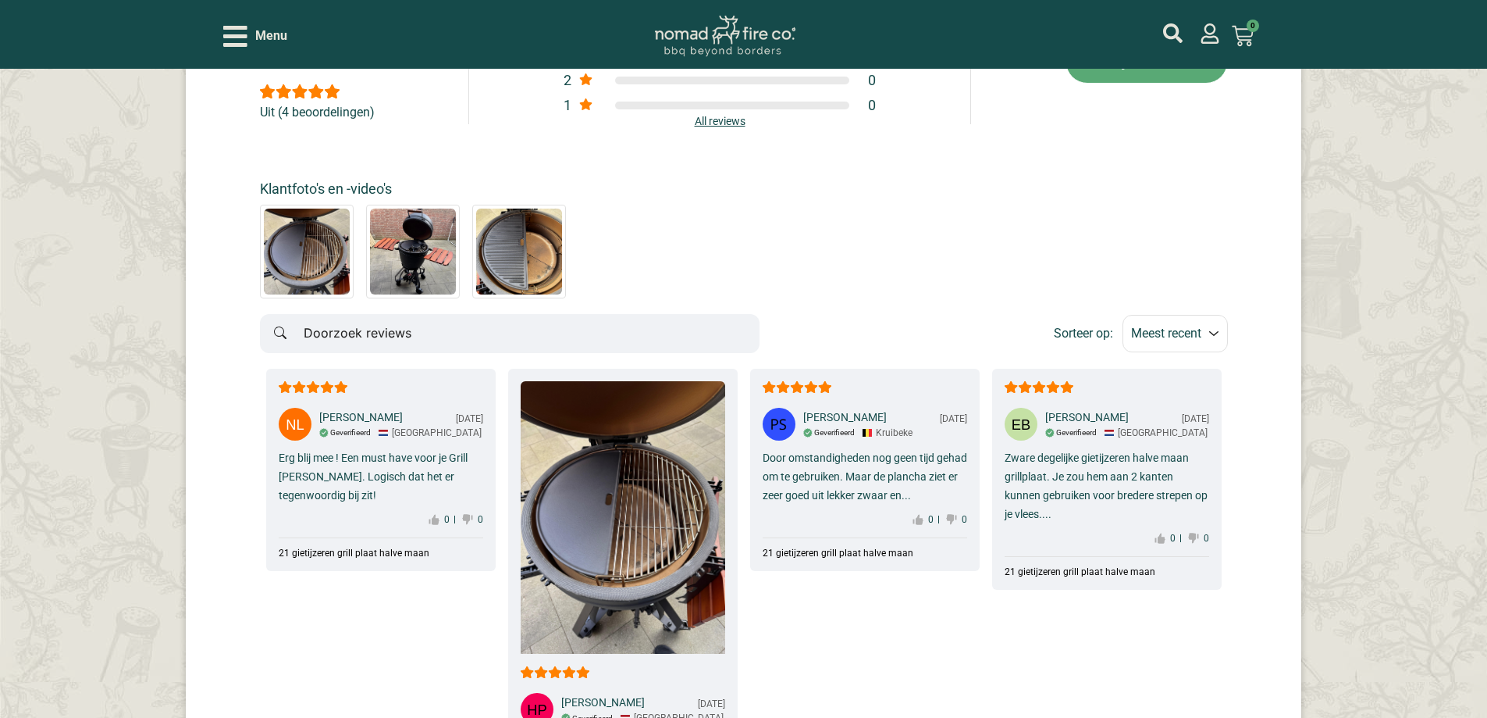
click at [350, 193] on div "Klantfoto's en -video's" at bounding box center [413, 188] width 306 height 16
